Goal: Information Seeking & Learning: Check status

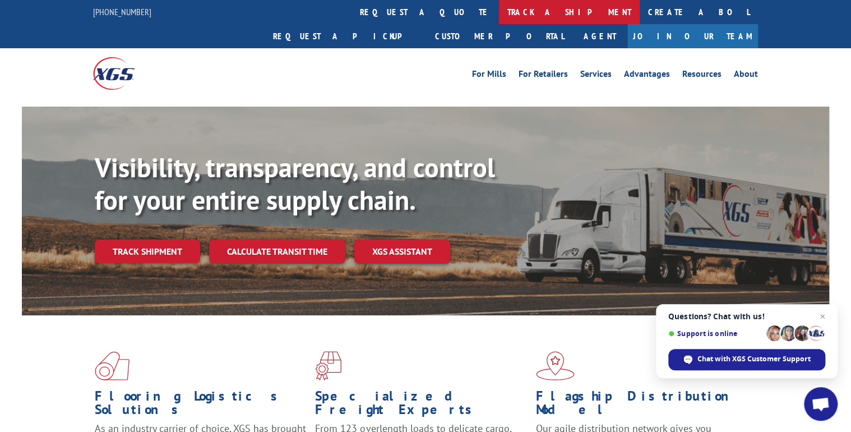
click at [499, 13] on link "track a shipment" at bounding box center [569, 12] width 141 height 24
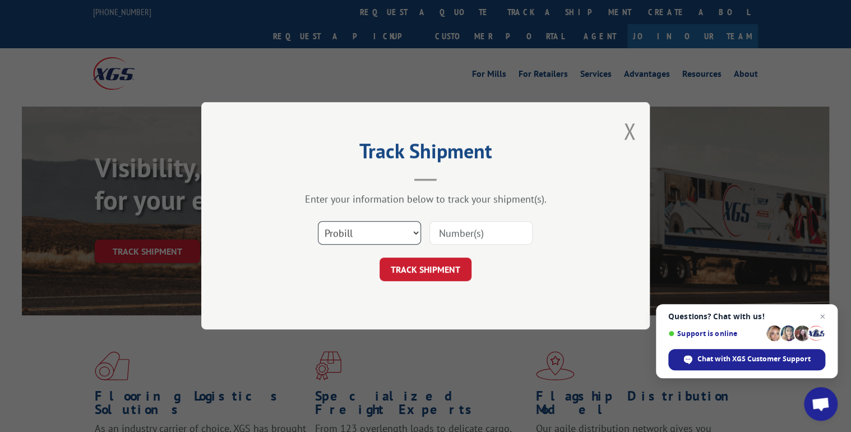
click at [417, 234] on select "Select category... Probill BOL PO" at bounding box center [369, 233] width 103 height 24
click at [416, 233] on select "Select category... Probill BOL PO" at bounding box center [369, 233] width 103 height 24
click at [446, 229] on input at bounding box center [481, 233] width 103 height 24
paste input "16945041"
type input "16945041"
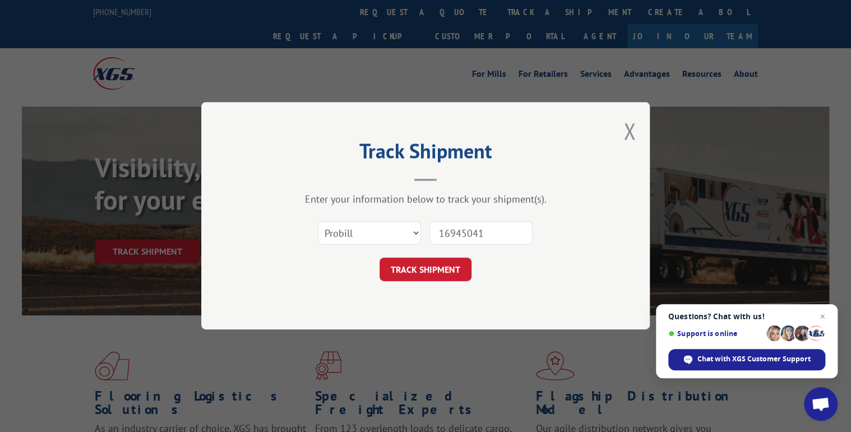
click button "TRACK SHIPMENT" at bounding box center [426, 270] width 92 height 24
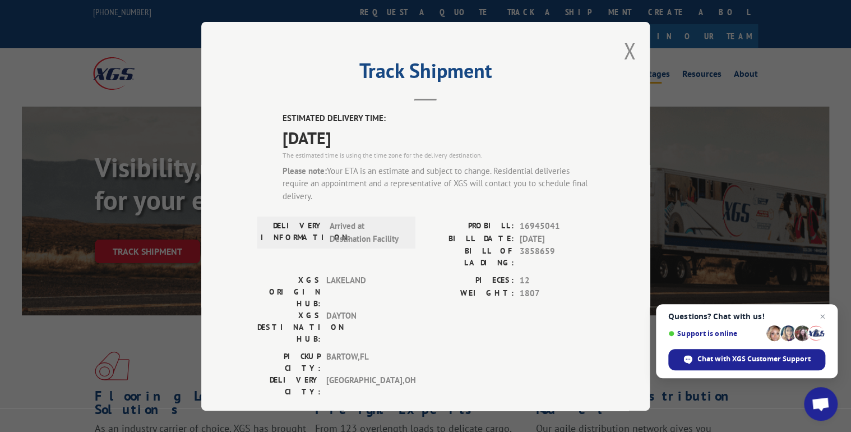
click at [627, 48] on button "Close modal" at bounding box center [630, 51] width 12 height 30
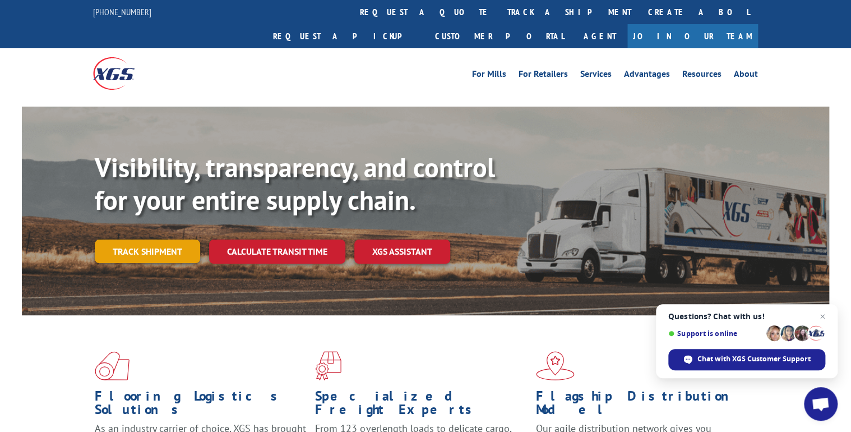
click at [156, 239] on link "Track shipment" at bounding box center [147, 251] width 105 height 24
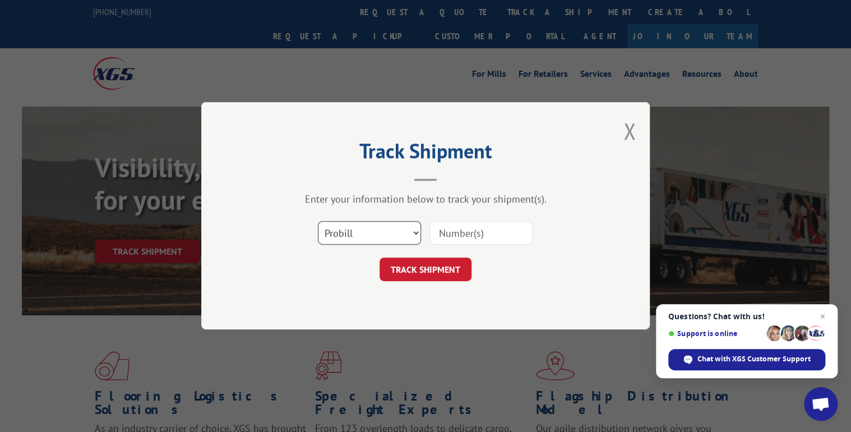
click at [416, 230] on select "Select category... Probill BOL PO" at bounding box center [369, 233] width 103 height 24
click at [630, 131] on button "Close modal" at bounding box center [630, 131] width 12 height 30
